Goal: Book appointment/travel/reservation

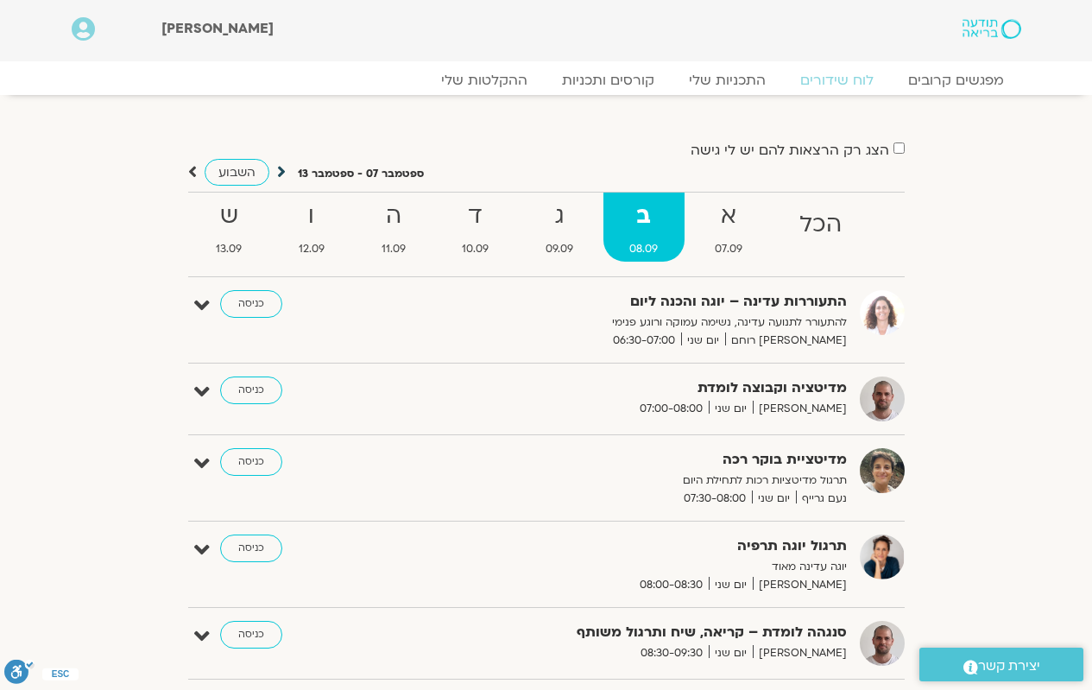
click at [280, 175] on icon at bounding box center [281, 171] width 9 height 17
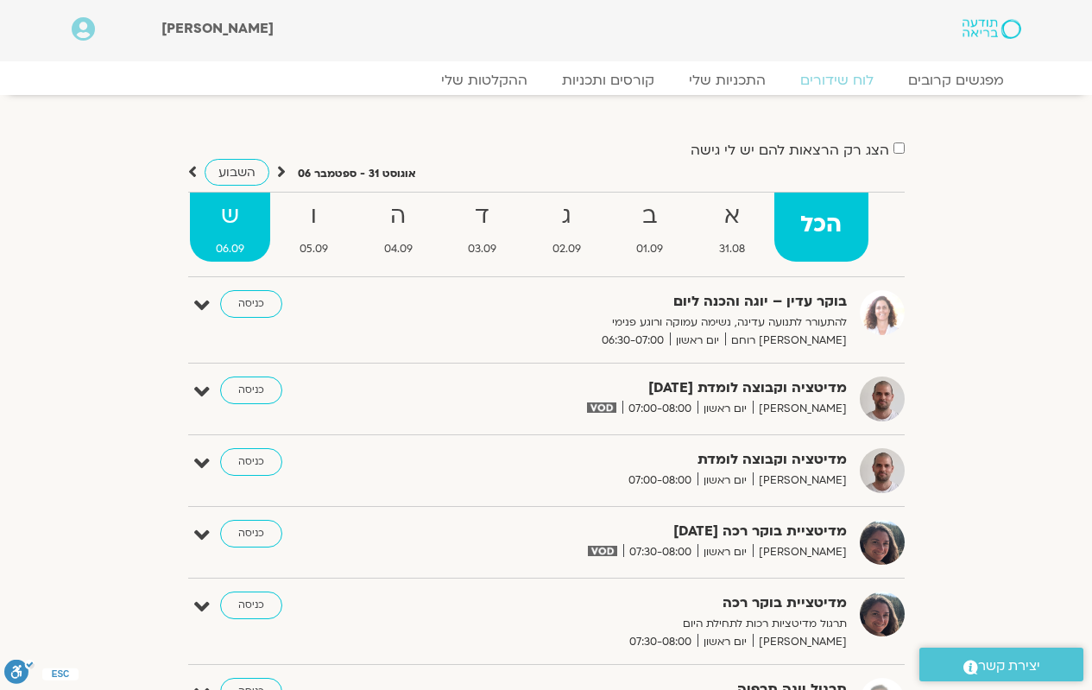
click at [256, 236] on link "ש 06.09" at bounding box center [230, 226] width 81 height 69
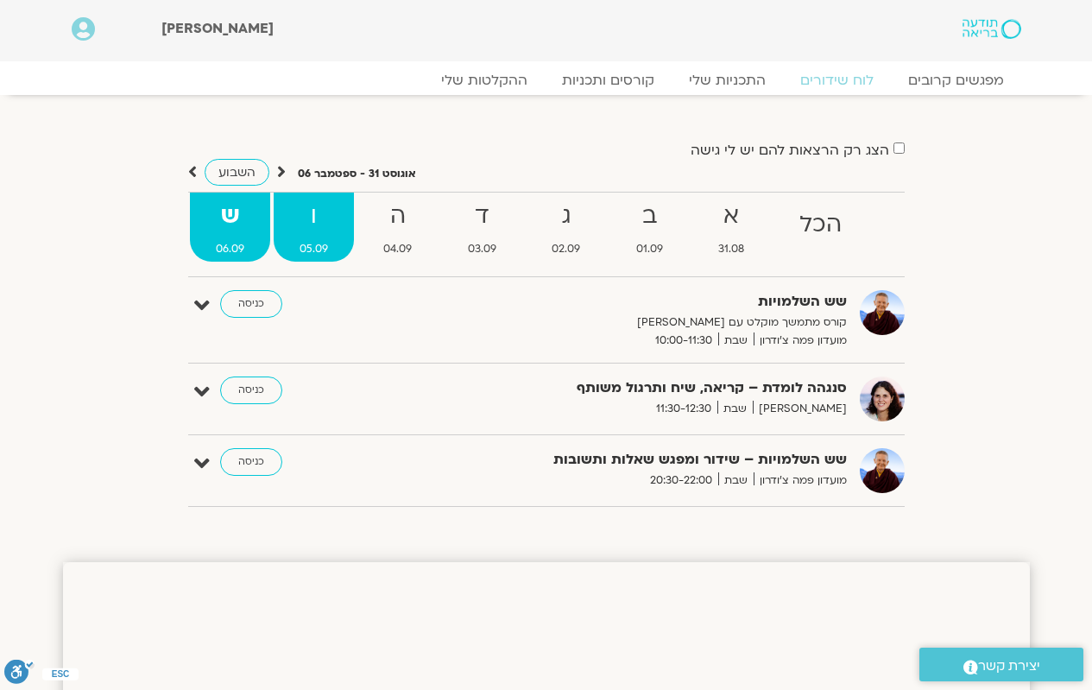
click at [329, 238] on link "ו 05.09" at bounding box center [314, 226] width 80 height 69
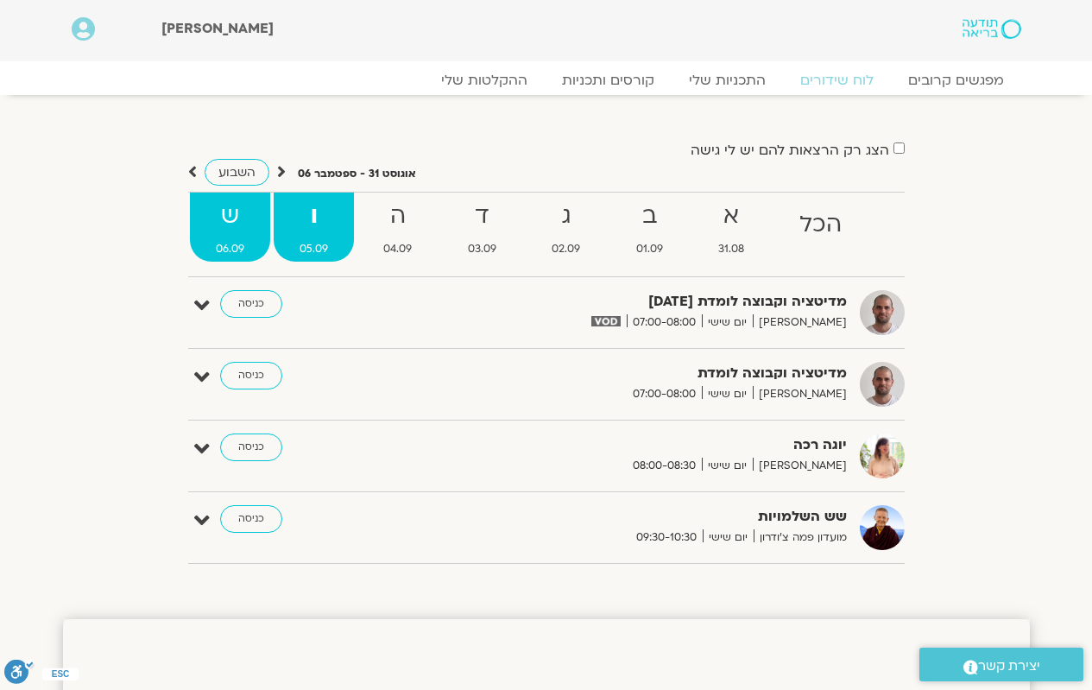
click at [247, 248] on span "06.09" at bounding box center [230, 249] width 80 height 18
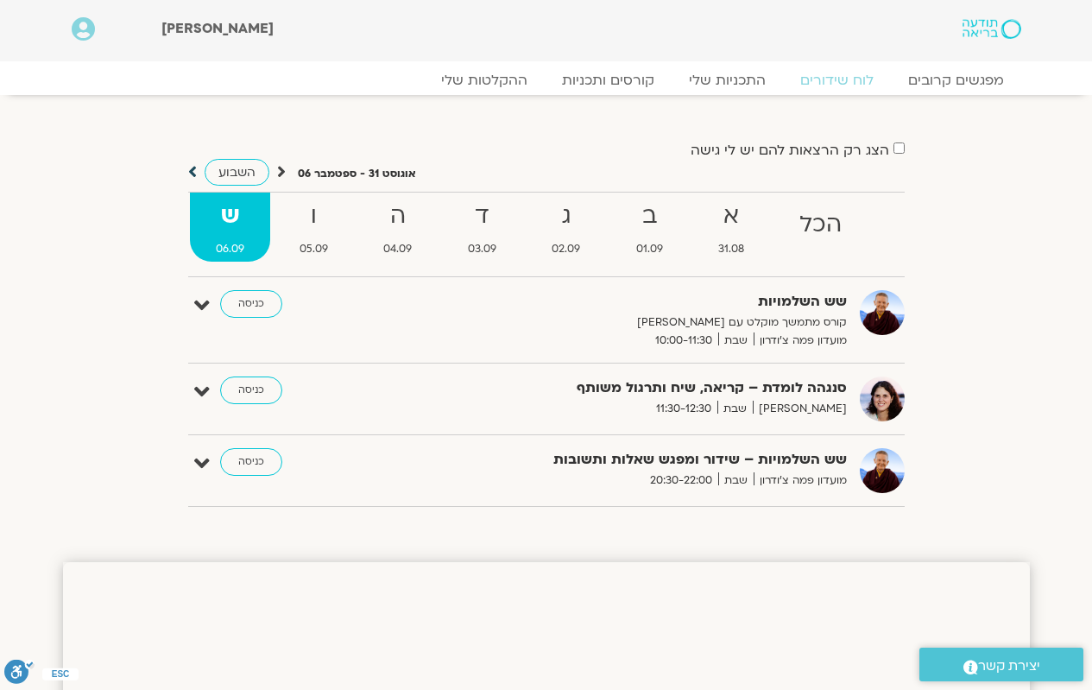
click at [191, 176] on icon at bounding box center [192, 171] width 9 height 17
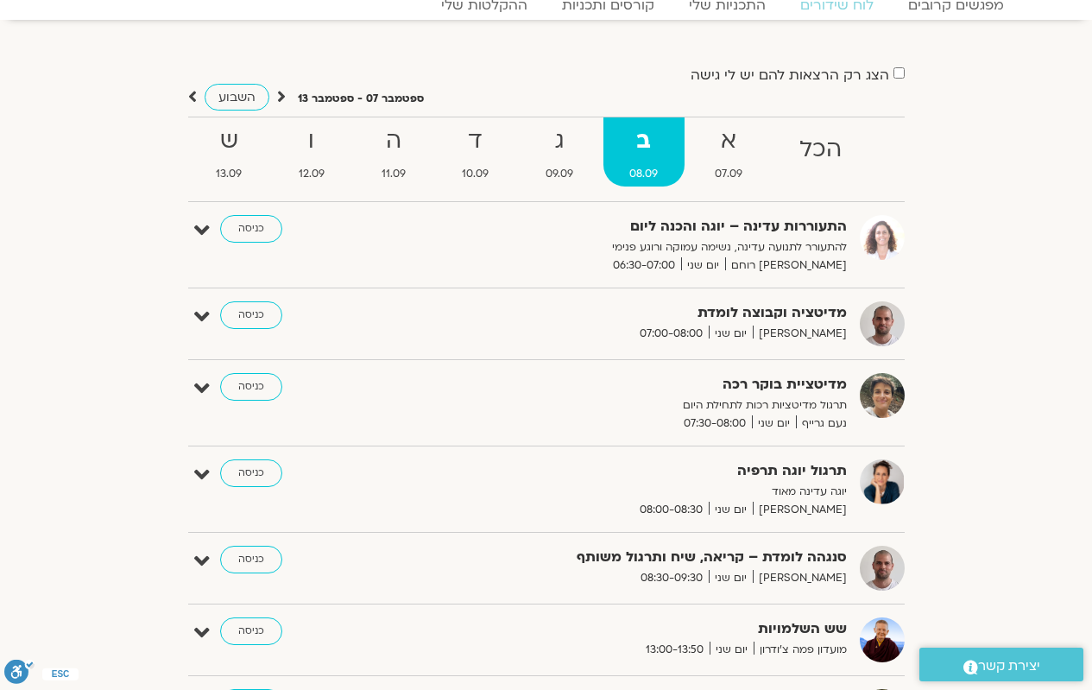
scroll to position [86, 0]
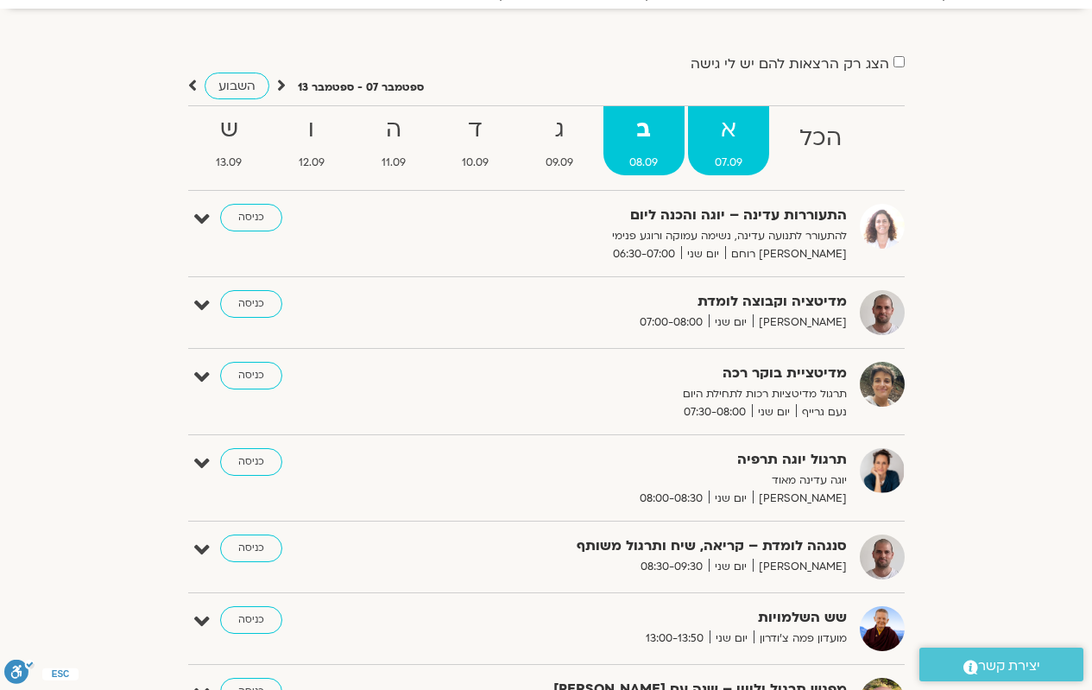
click at [714, 131] on strong "א" at bounding box center [728, 129] width 81 height 39
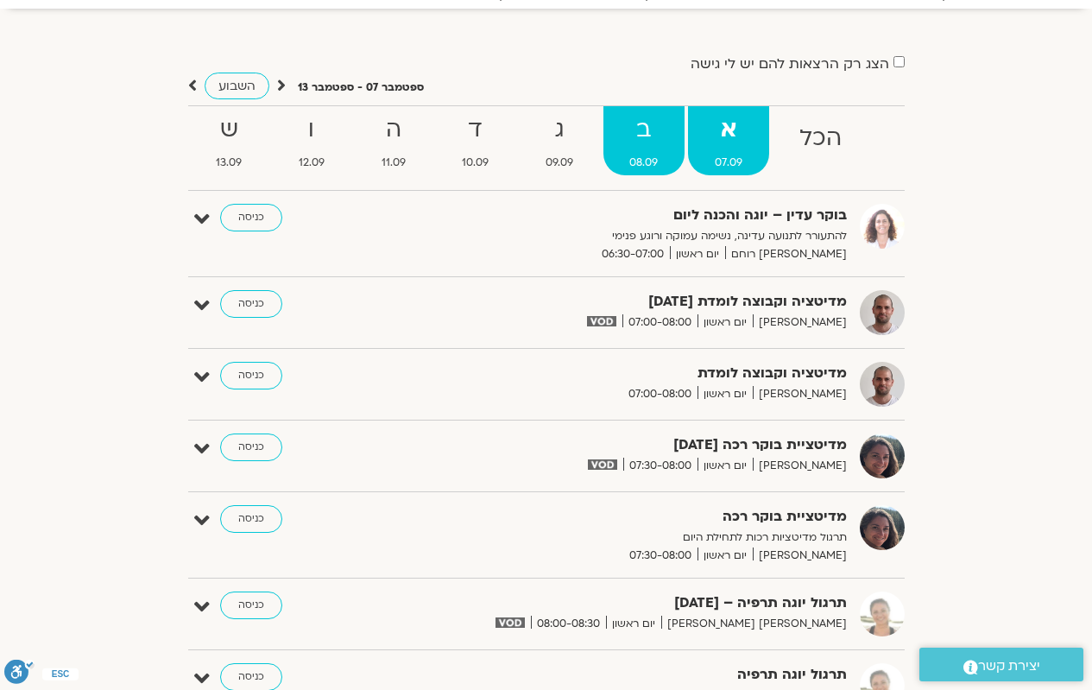
click at [637, 154] on span "08.09" at bounding box center [644, 163] width 82 height 18
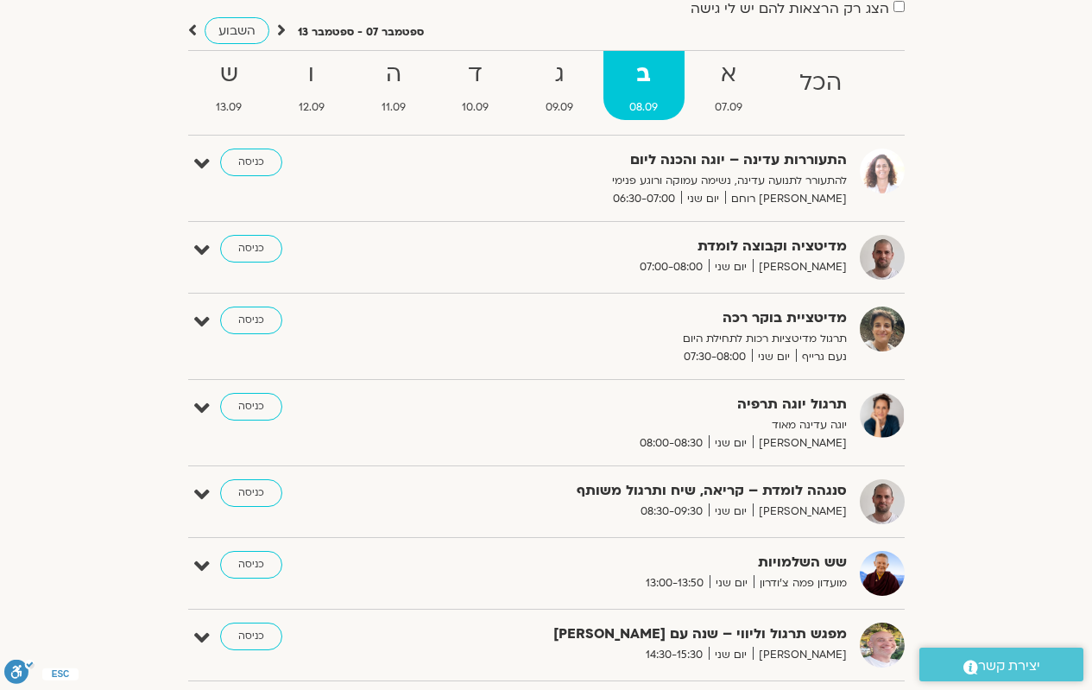
scroll to position [173, 0]
